Goal: Information Seeking & Learning: Learn about a topic

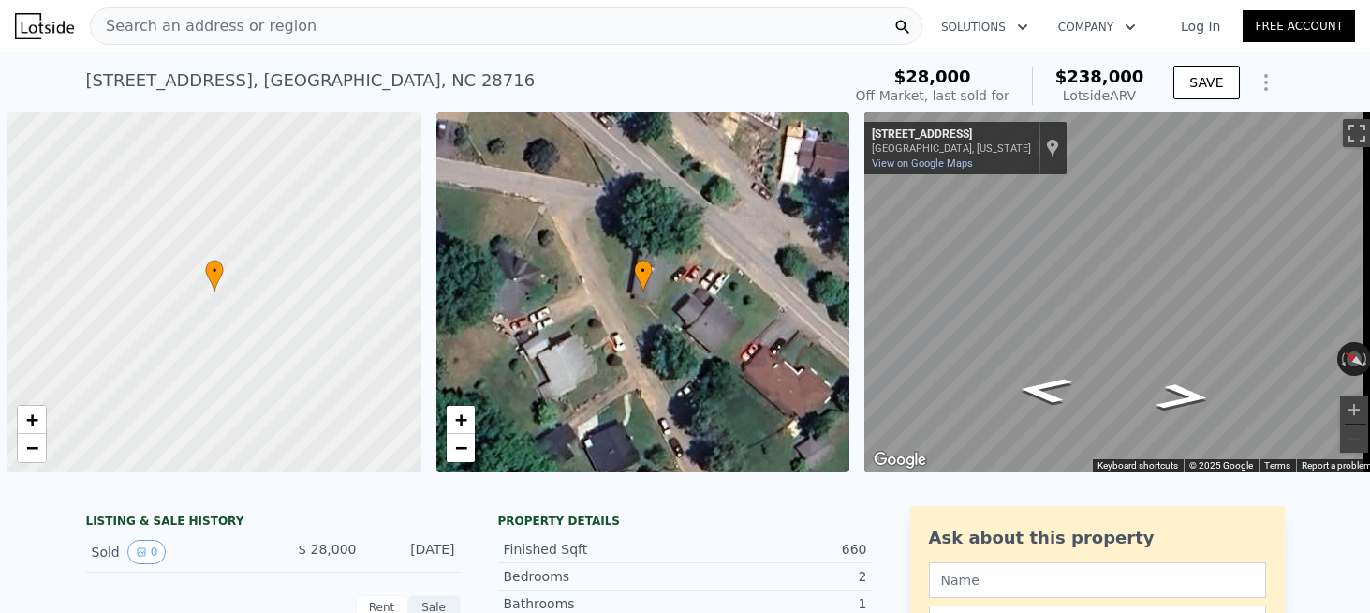
click at [185, 23] on span "Search an address or region" at bounding box center [204, 26] width 226 height 22
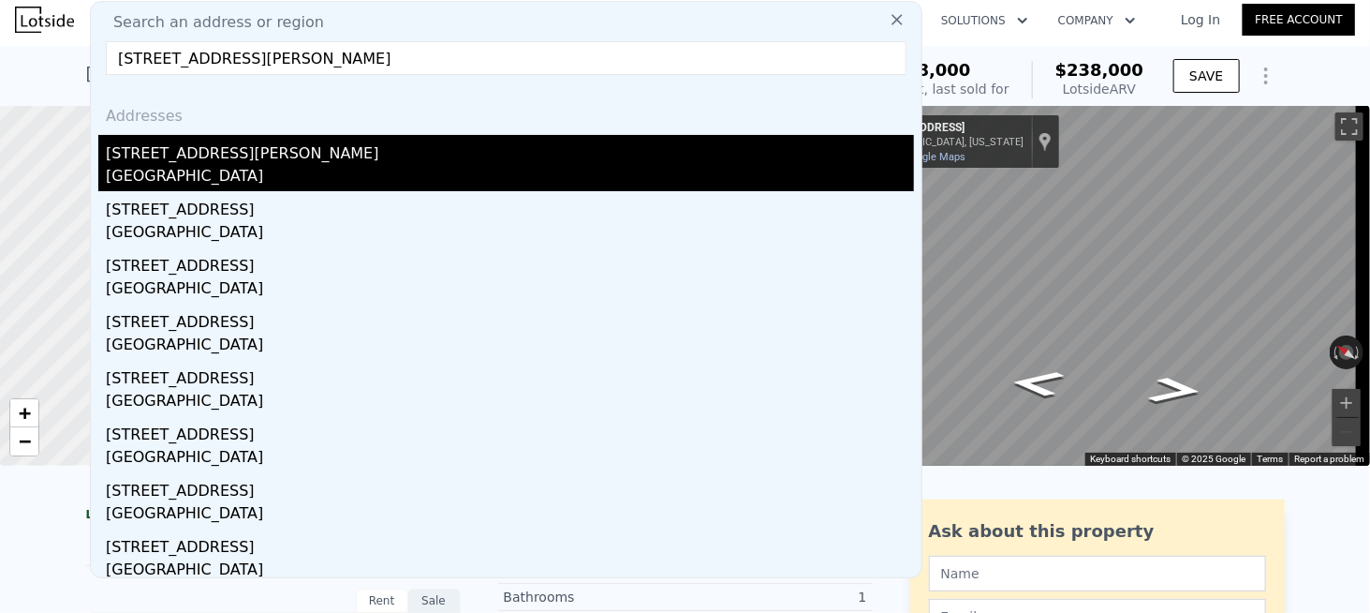
type input "[STREET_ADDRESS][PERSON_NAME]"
click at [240, 168] on div "[GEOGRAPHIC_DATA]" at bounding box center [510, 178] width 808 height 26
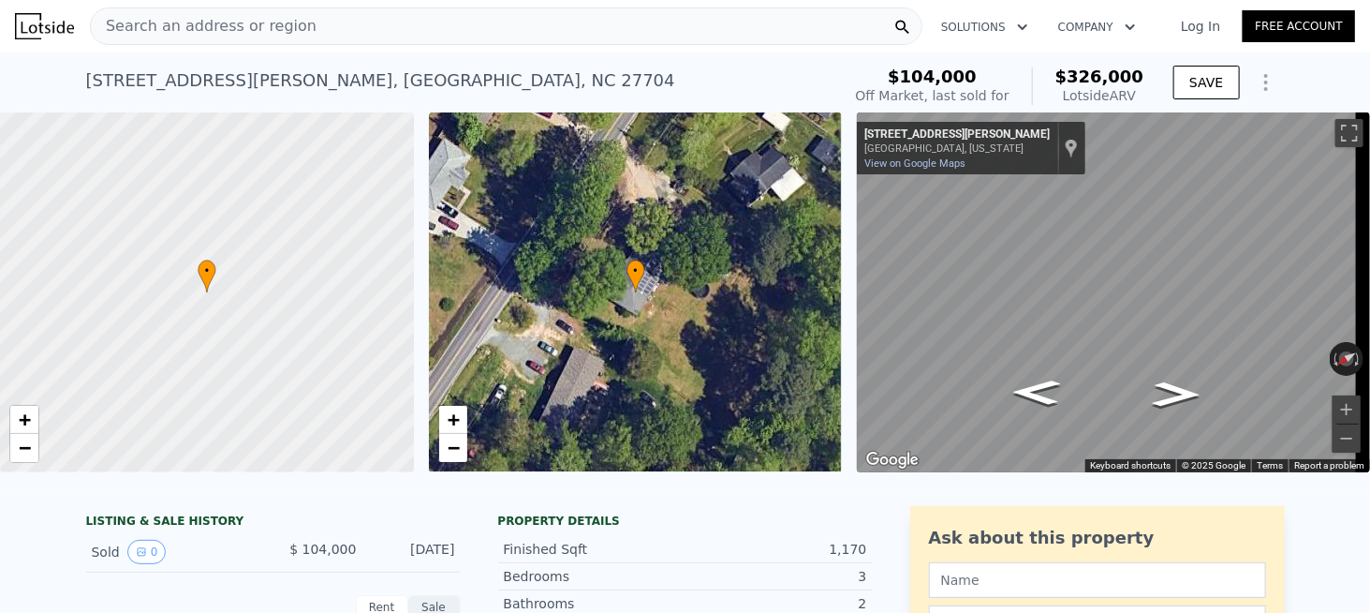
click at [236, 33] on span "Search an address or region" at bounding box center [204, 26] width 226 height 22
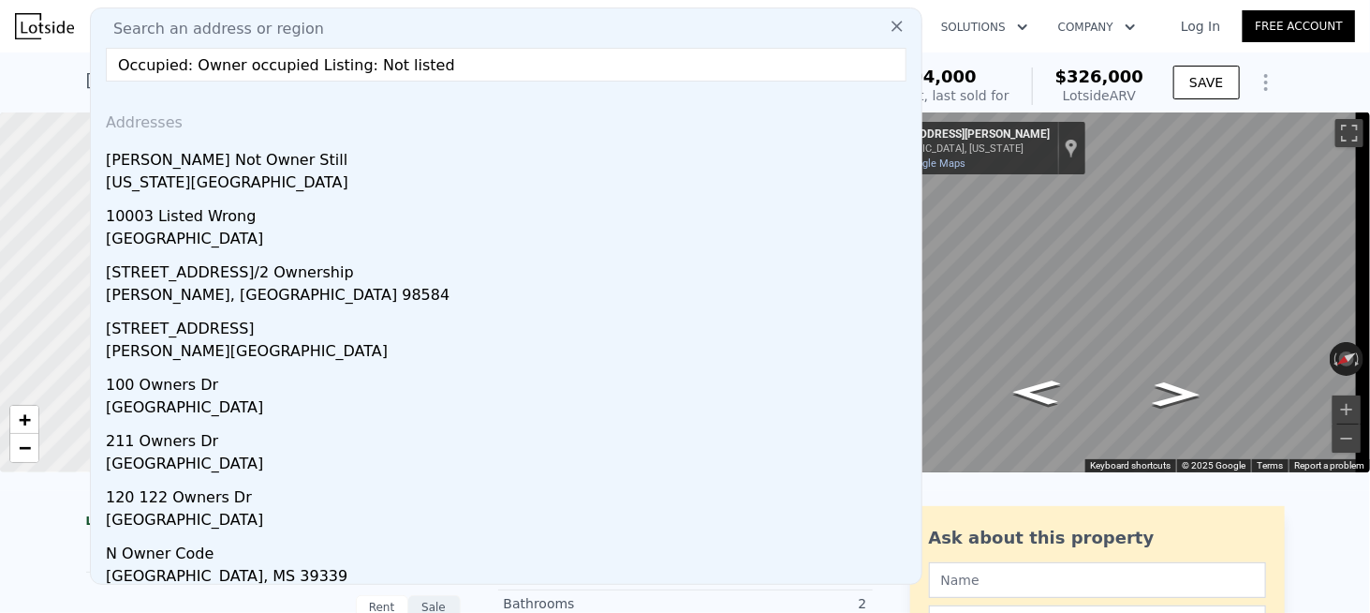
click at [437, 52] on input "Occupied: Owner occupied Listing: Not listed" at bounding box center [506, 65] width 801 height 34
paste input "[STREET_ADDRESS]"
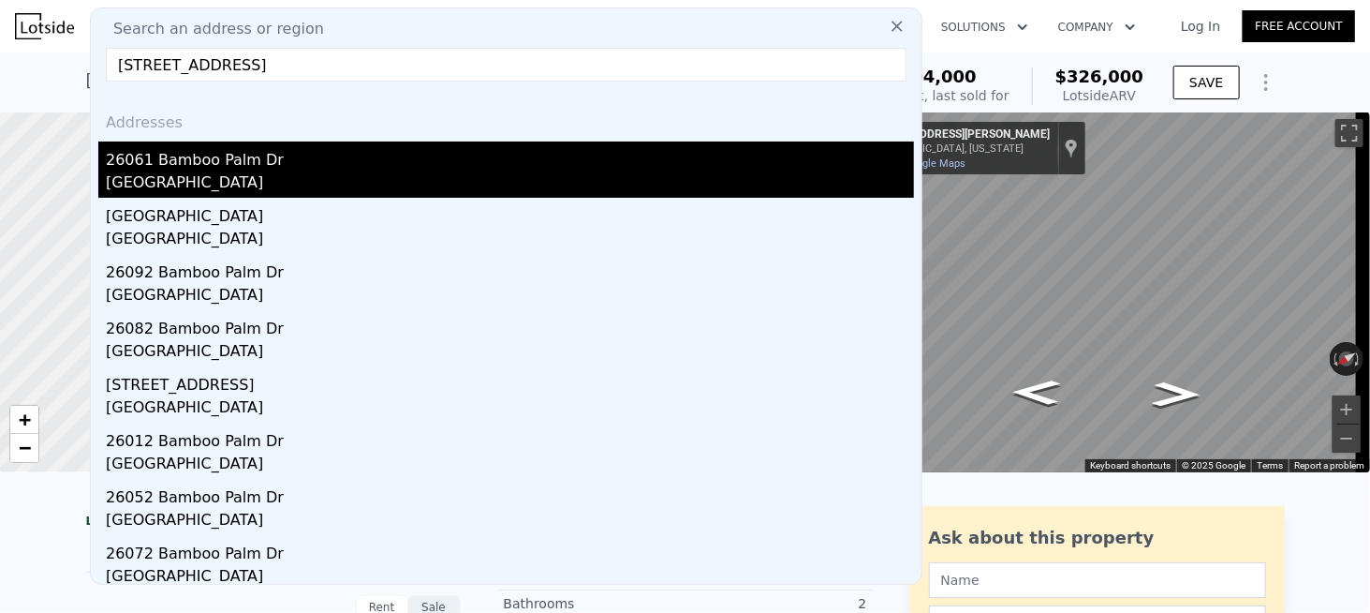
type input "[STREET_ADDRESS]"
click at [190, 169] on div "26061 Bamboo Palm Dr" at bounding box center [510, 156] width 808 height 30
